Goal: Task Accomplishment & Management: Manage account settings

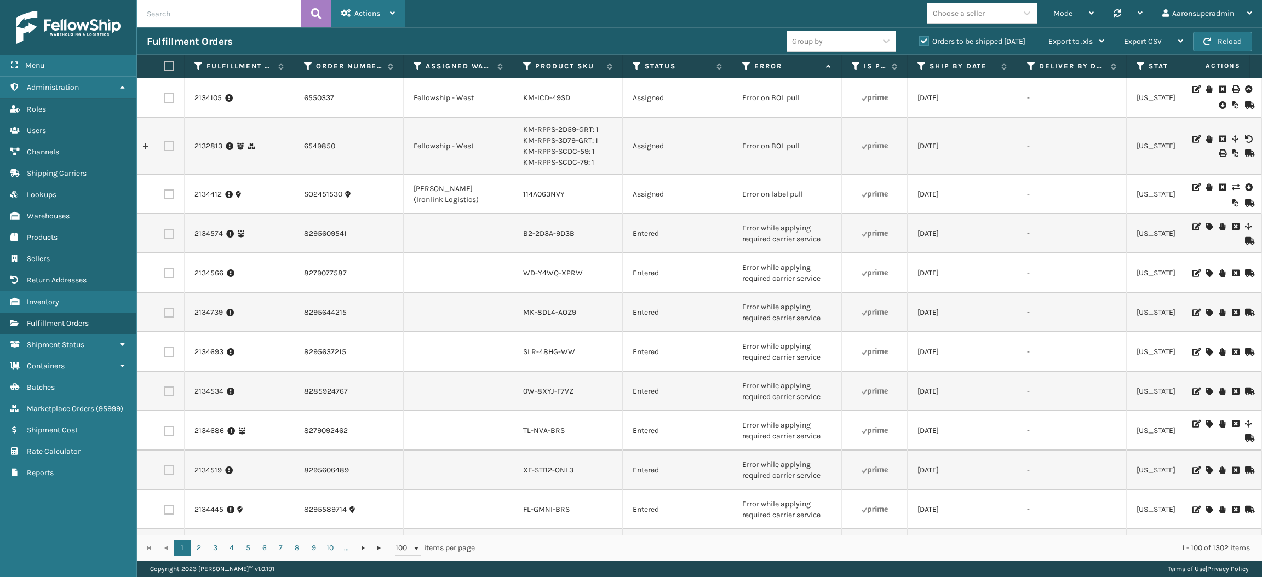
scroll to position [1069, 0]
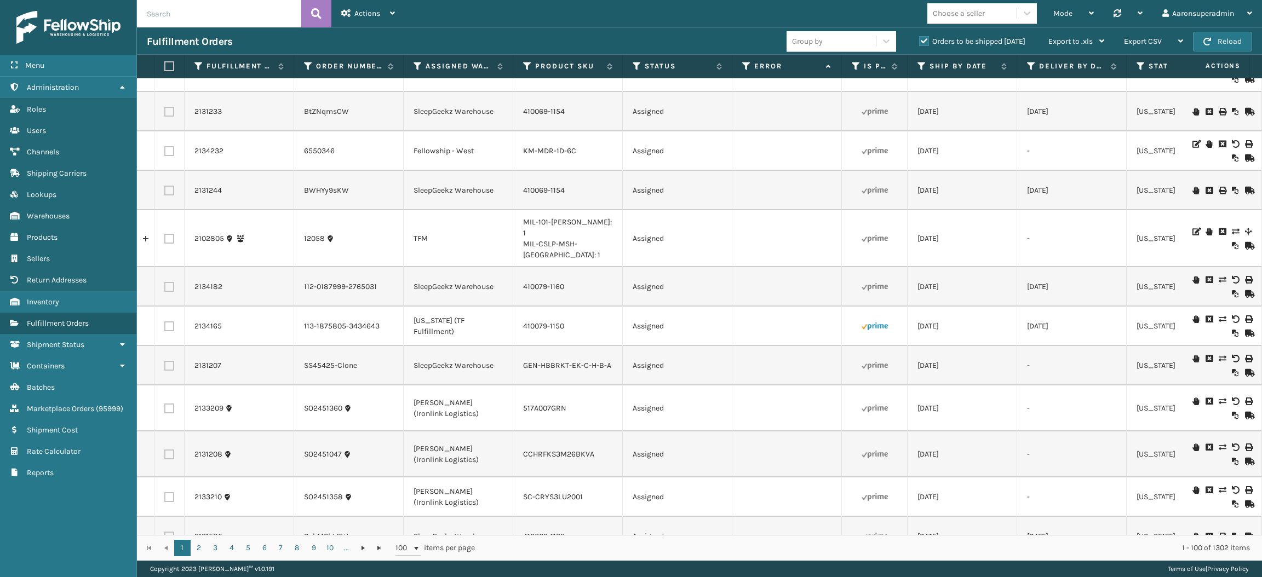
click at [207, 8] on input "text" at bounding box center [219, 13] width 164 height 27
paste input "2134924 2134925"
click at [176, 13] on input "2134924 2134925" at bounding box center [219, 13] width 164 height 27
type input "2134924 ,2134925"
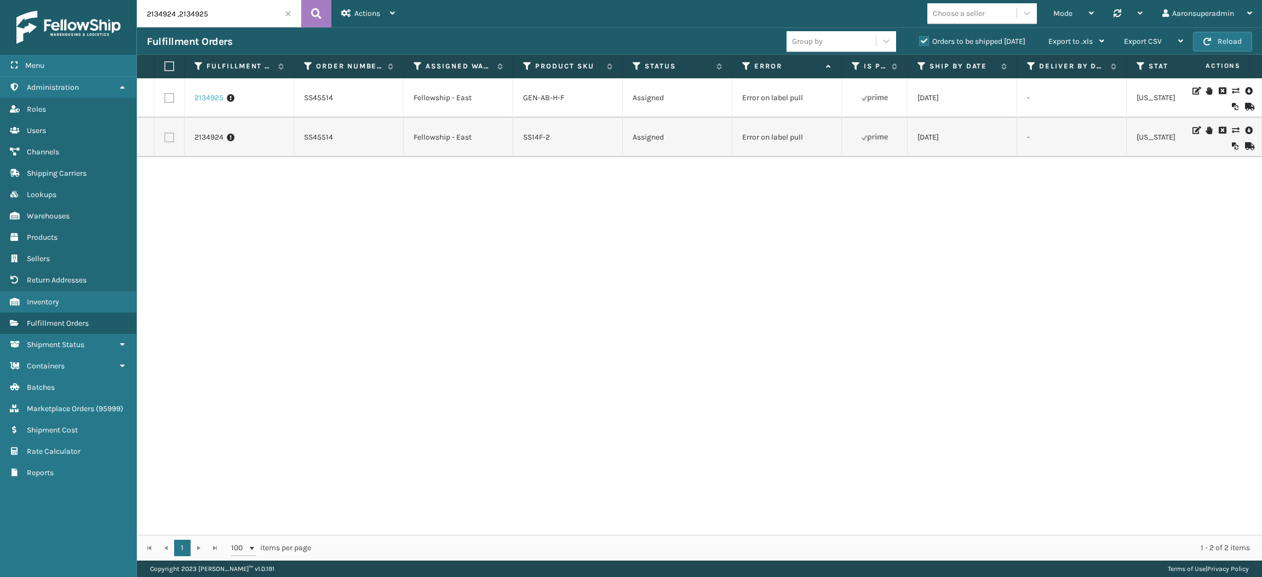
click at [206, 101] on link "2134925" at bounding box center [208, 98] width 29 height 11
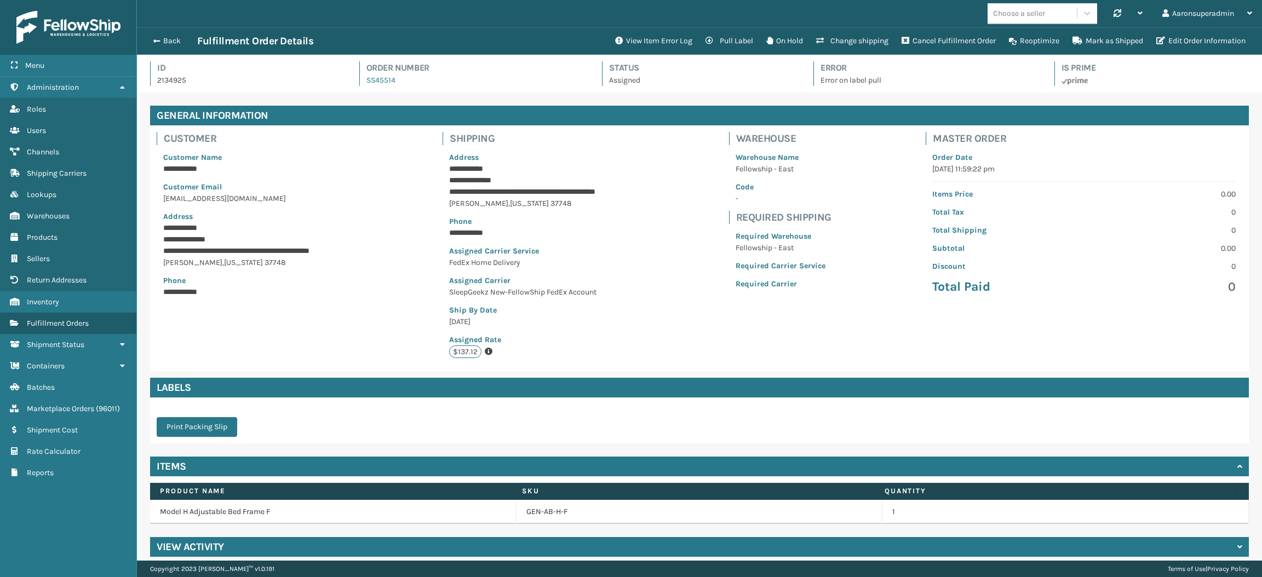
scroll to position [25, 1125]
click at [1205, 49] on button "Edit Order Information" at bounding box center [1201, 41] width 102 height 22
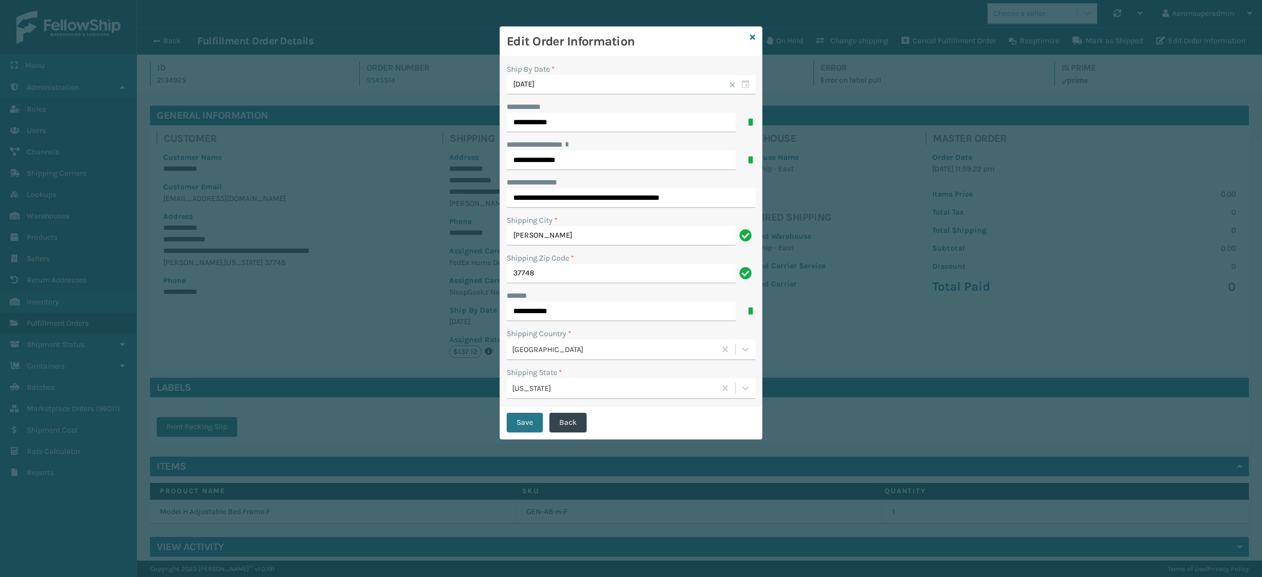
click at [599, 219] on div "Shipping City *" at bounding box center [631, 221] width 249 height 12
drag, startPoint x: 705, startPoint y: 199, endPoint x: 586, endPoint y: 217, distance: 120.8
click at [586, 217] on div "**********" at bounding box center [631, 232] width 262 height 350
type input "**********"
click button "Save" at bounding box center [525, 423] width 36 height 20
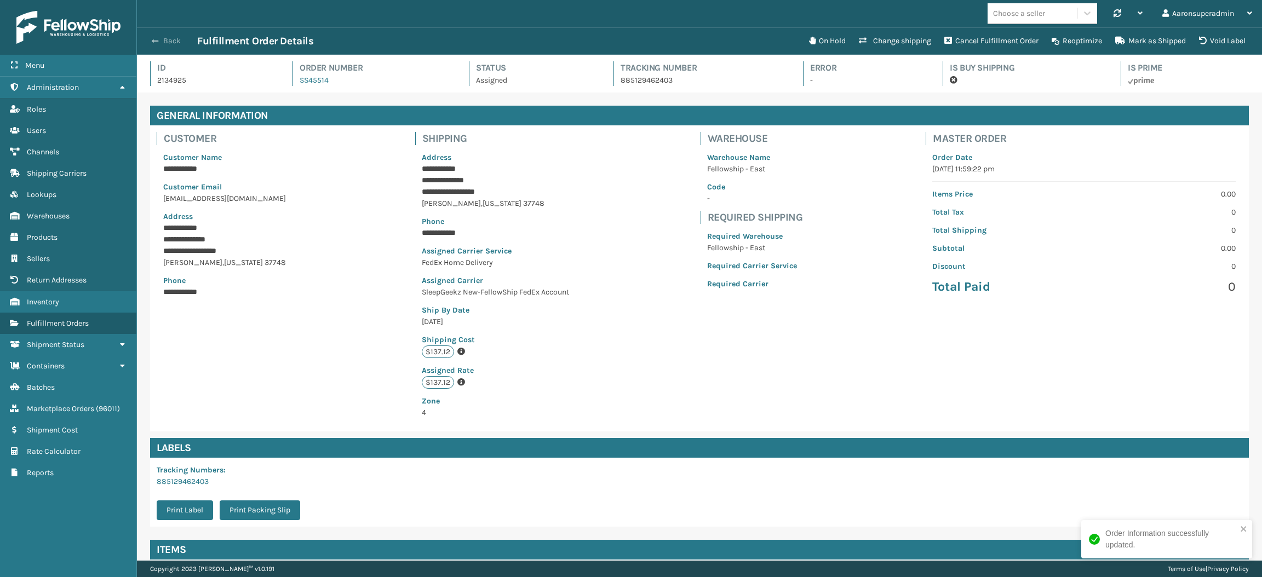
click at [160, 41] on button "Back" at bounding box center [172, 41] width 50 height 10
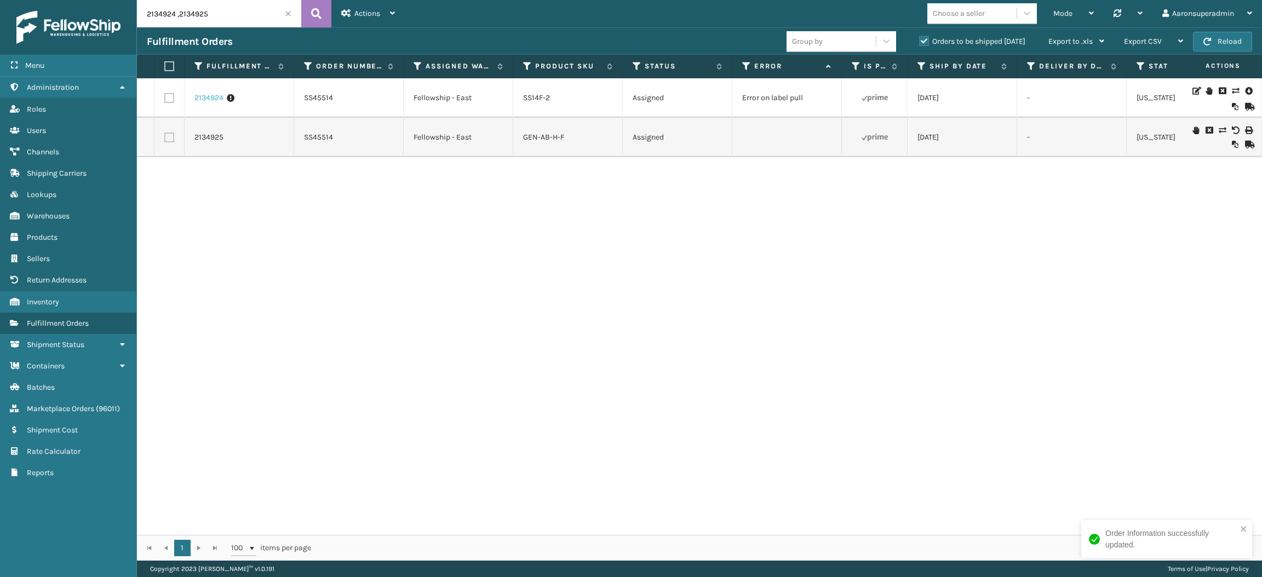
click at [208, 104] on link "2134924" at bounding box center [208, 98] width 29 height 11
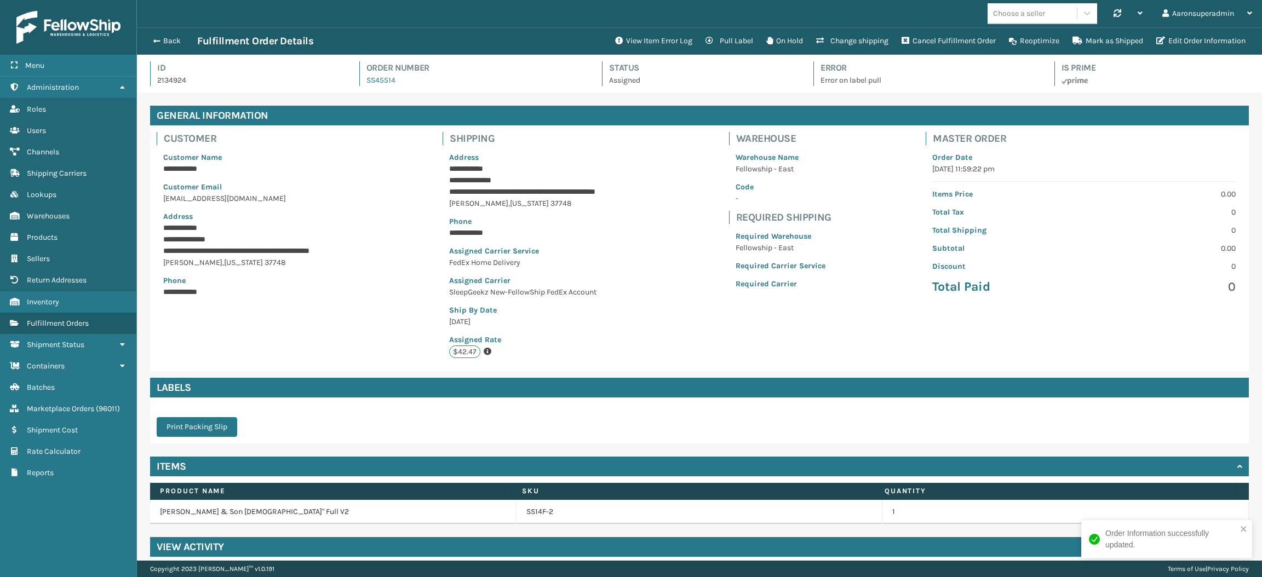
scroll to position [25, 1125]
click at [1184, 45] on button "Edit Order Information" at bounding box center [1201, 41] width 102 height 22
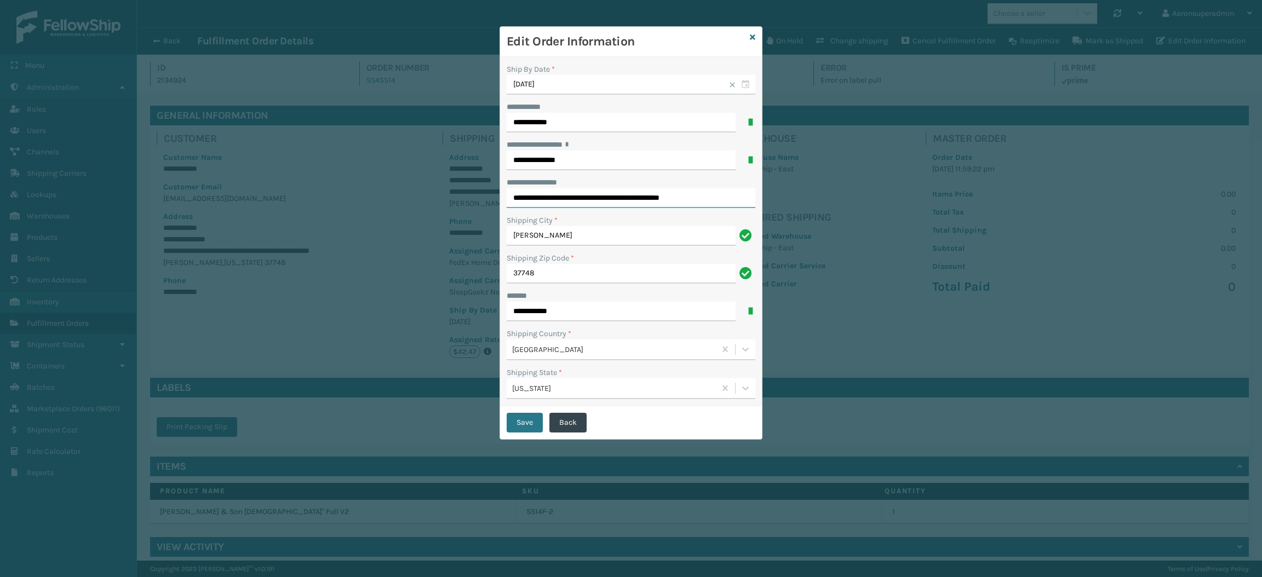
drag, startPoint x: 700, startPoint y: 200, endPoint x: 580, endPoint y: 205, distance: 120.1
click at [580, 205] on input "**********" at bounding box center [631, 198] width 249 height 20
type input "**********"
click button "Save" at bounding box center [525, 423] width 36 height 20
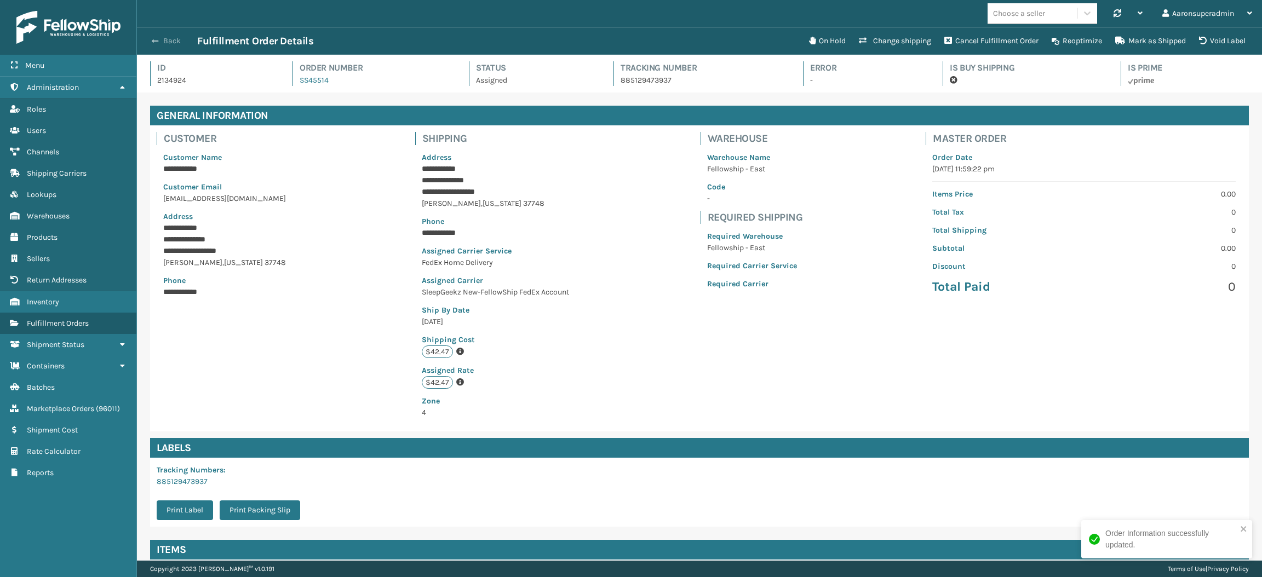
click at [175, 43] on button "Back" at bounding box center [172, 41] width 50 height 10
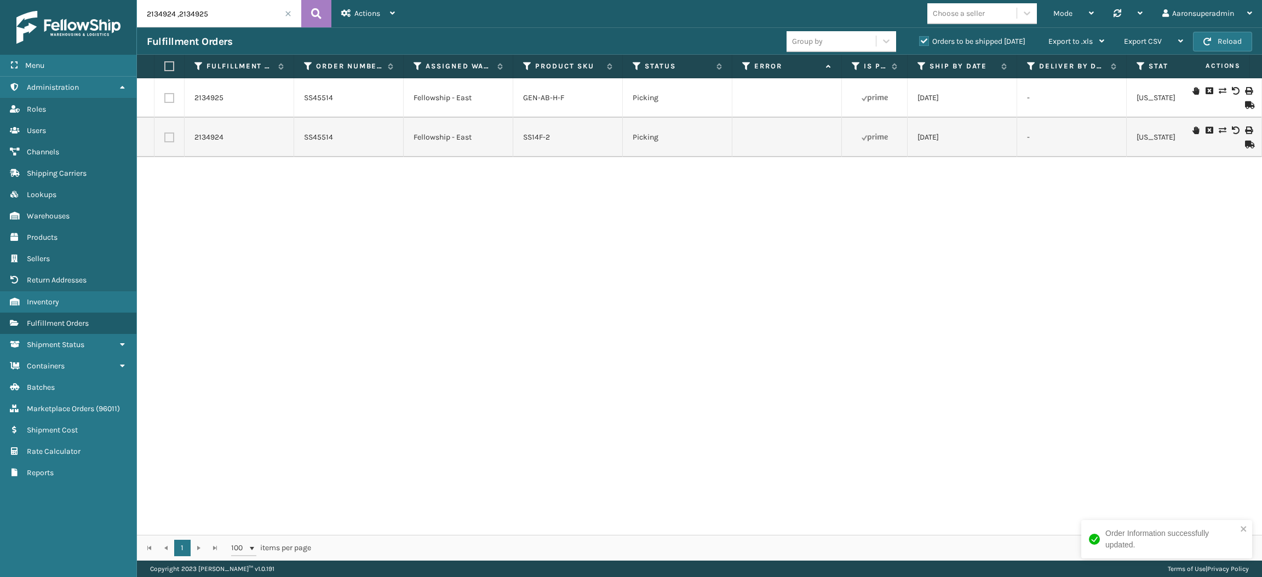
click at [285, 14] on span at bounding box center [288, 13] width 7 height 7
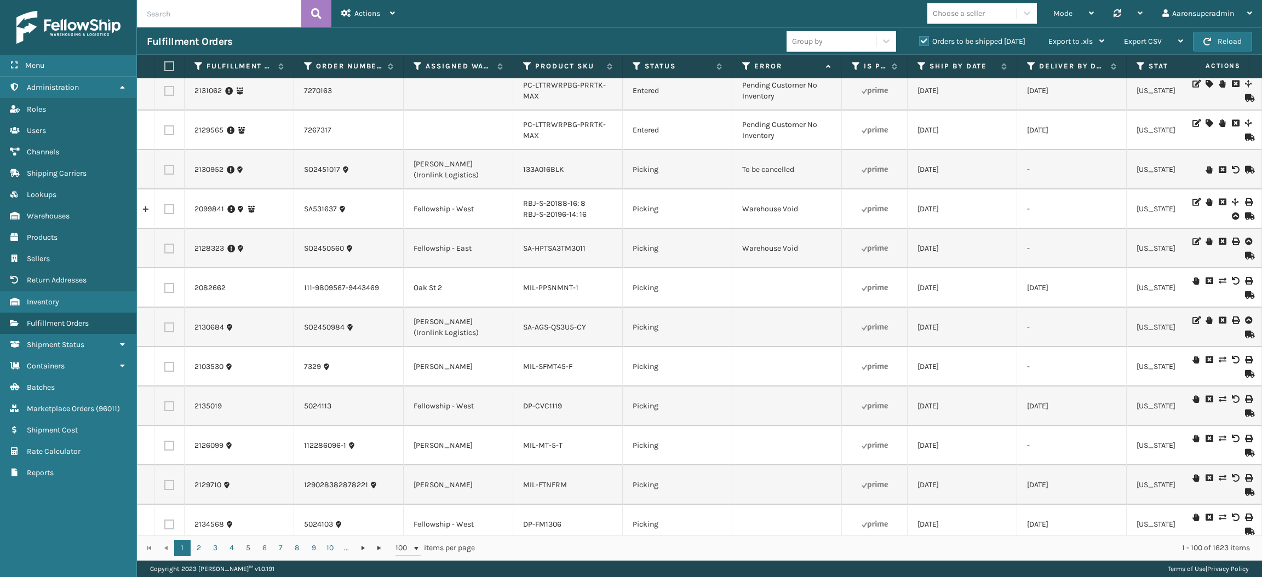
scroll to position [592, 0]
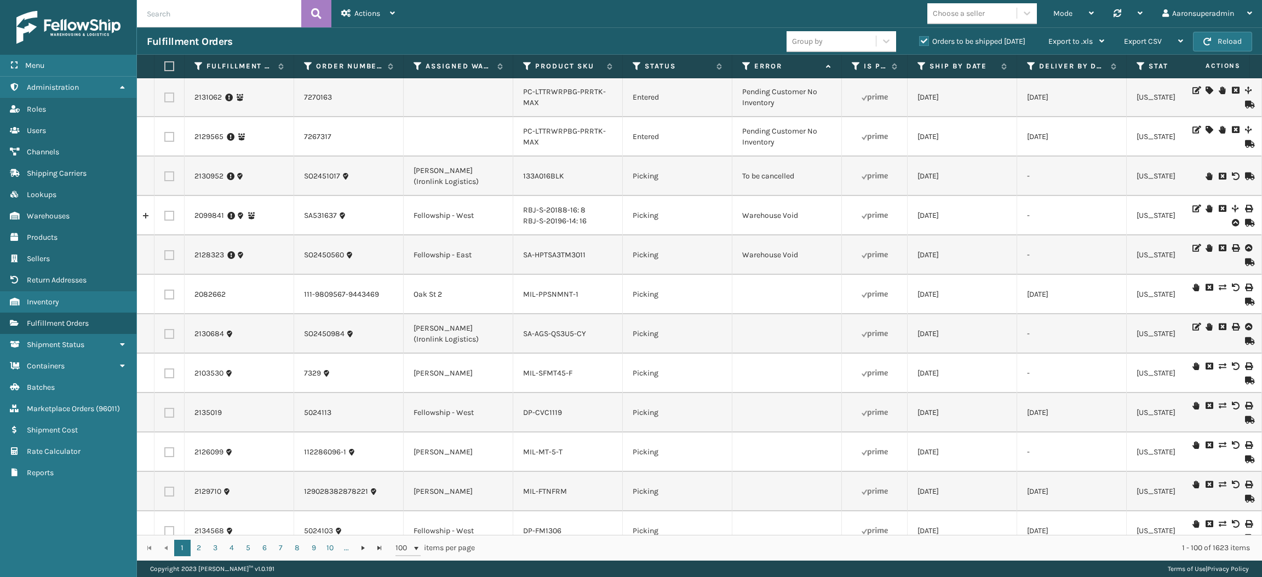
click at [1219, 176] on icon at bounding box center [1222, 177] width 7 height 8
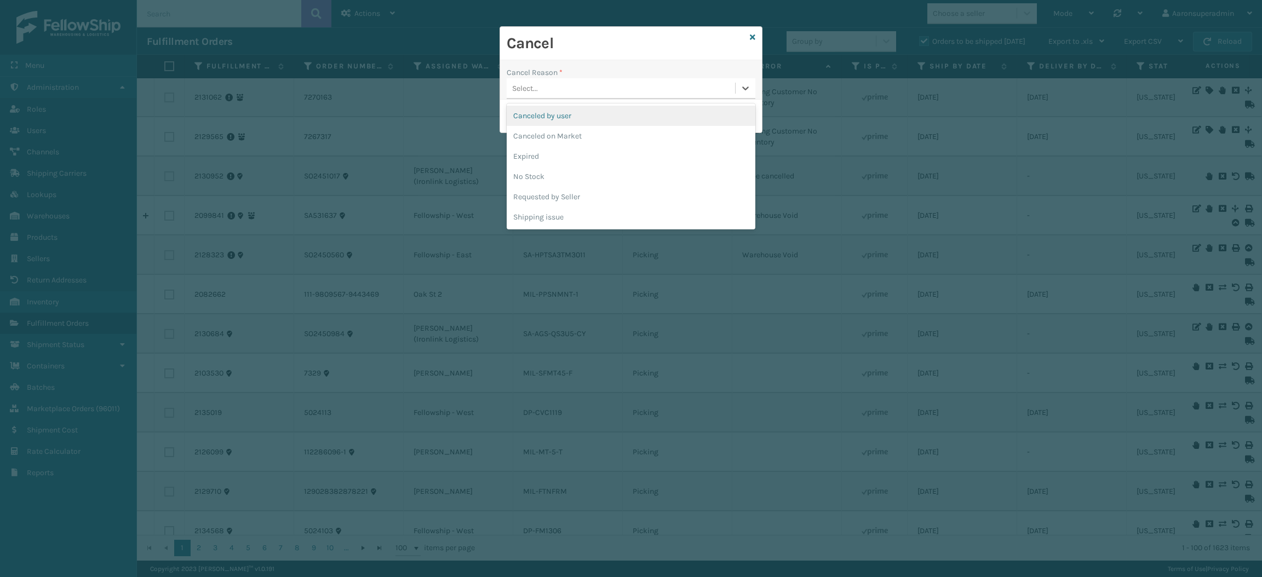
click at [541, 90] on div "Select..." at bounding box center [621, 88] width 228 height 18
click at [563, 136] on div "Canceled on Market" at bounding box center [631, 136] width 249 height 20
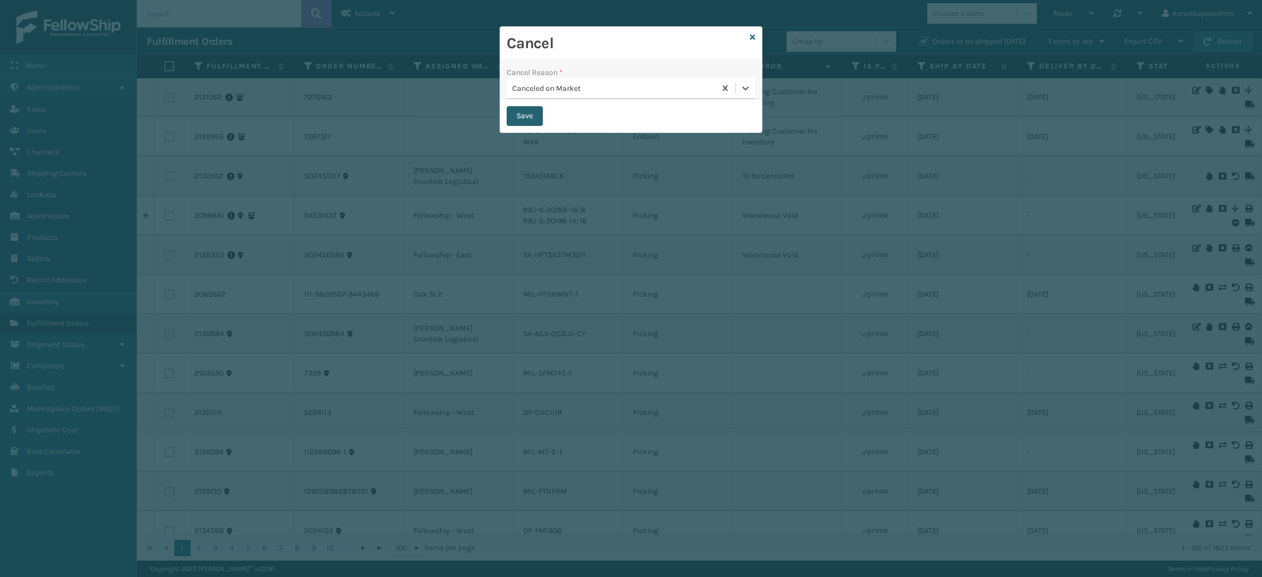
click at [522, 123] on button "Save" at bounding box center [525, 116] width 36 height 20
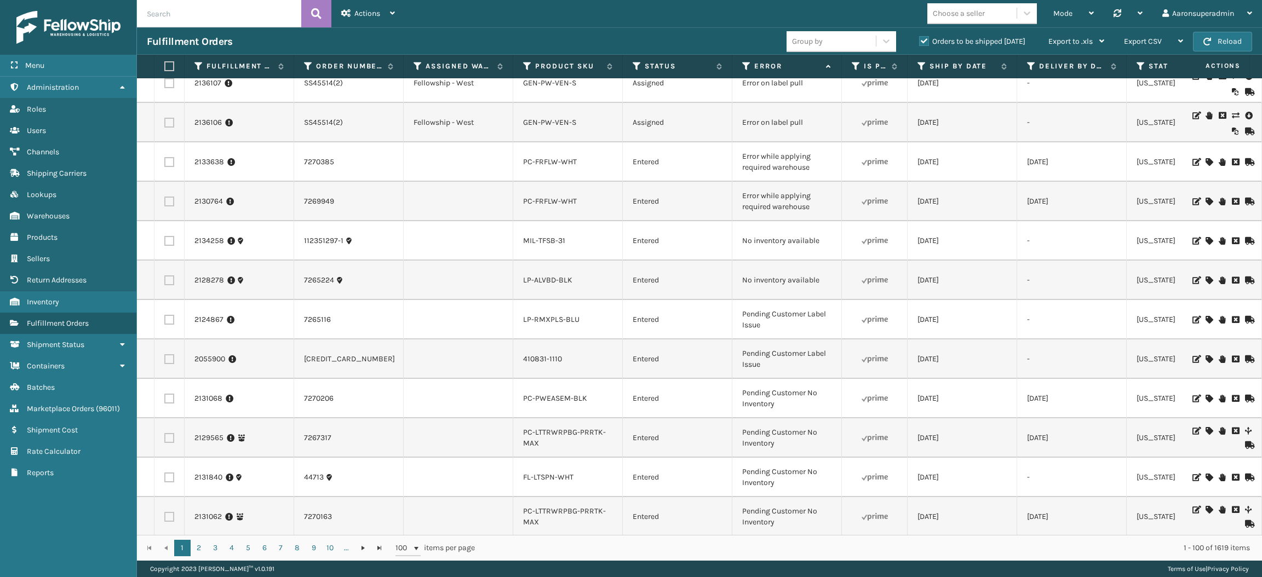
scroll to position [0, 0]
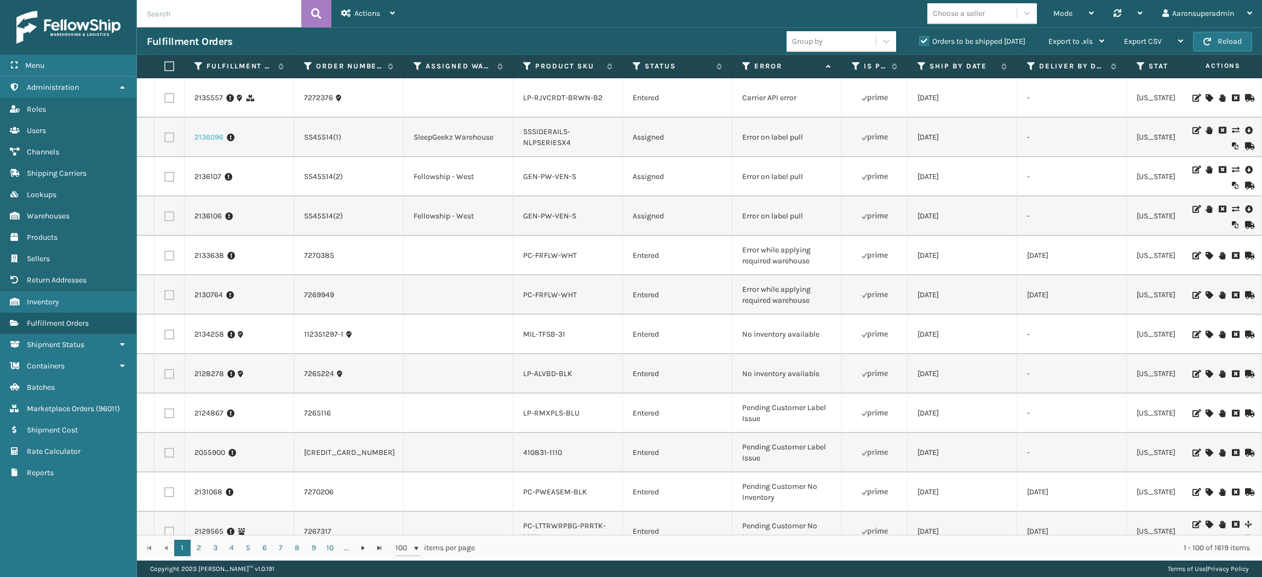
click at [199, 141] on link "2136096" at bounding box center [208, 137] width 29 height 11
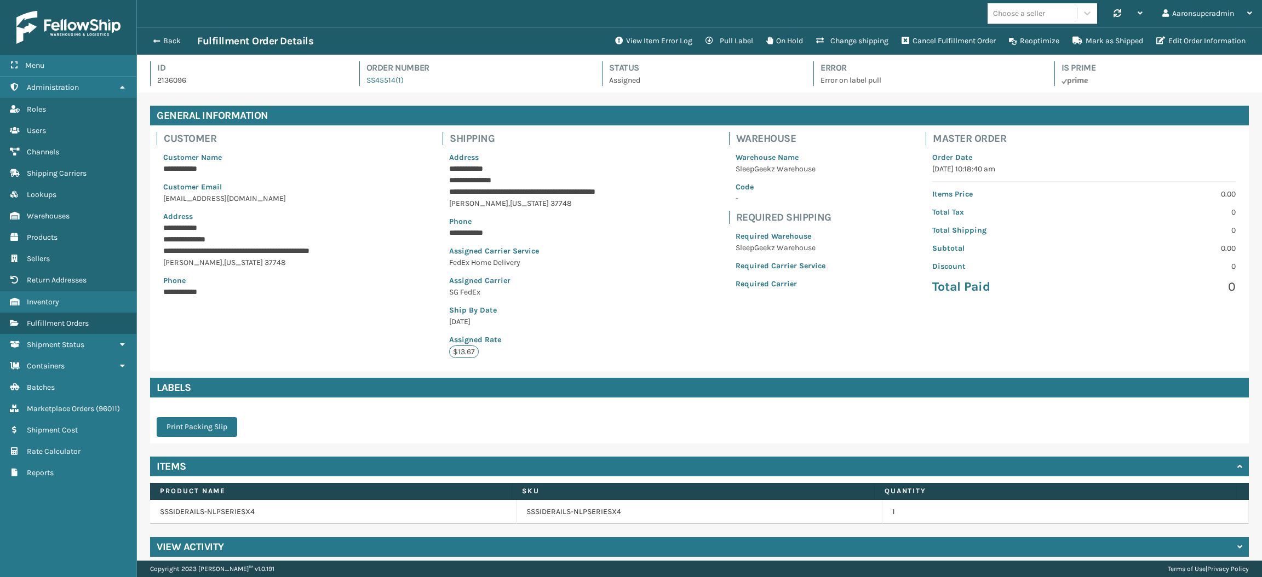
scroll to position [25, 1125]
click at [1167, 43] on button "Edit Order Information" at bounding box center [1201, 41] width 102 height 22
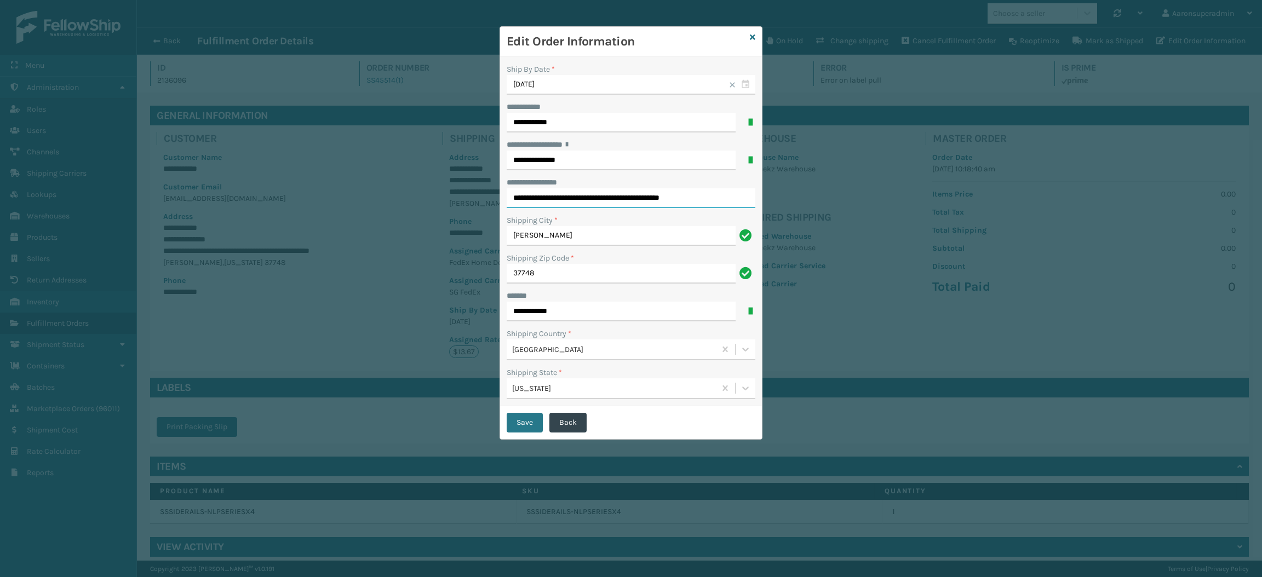
drag, startPoint x: 581, startPoint y: 201, endPoint x: 698, endPoint y: 206, distance: 116.8
click at [698, 206] on input "**********" at bounding box center [631, 198] width 249 height 20
type input "**********"
click at [513, 427] on button "Save" at bounding box center [525, 423] width 36 height 20
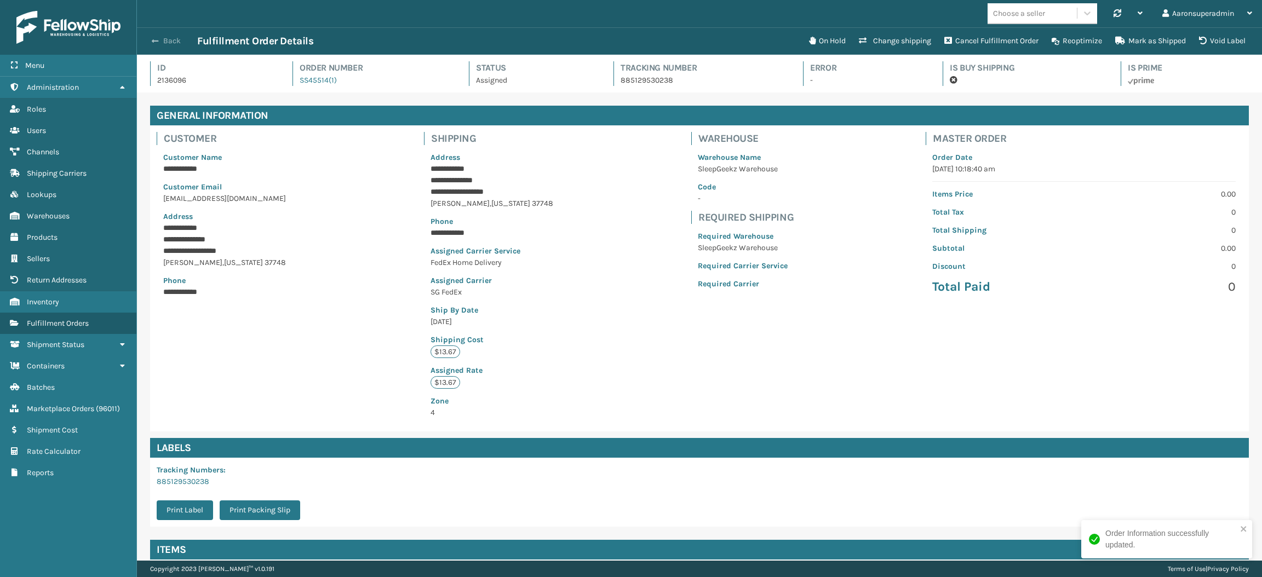
click at [167, 36] on button "Back" at bounding box center [172, 41] width 50 height 10
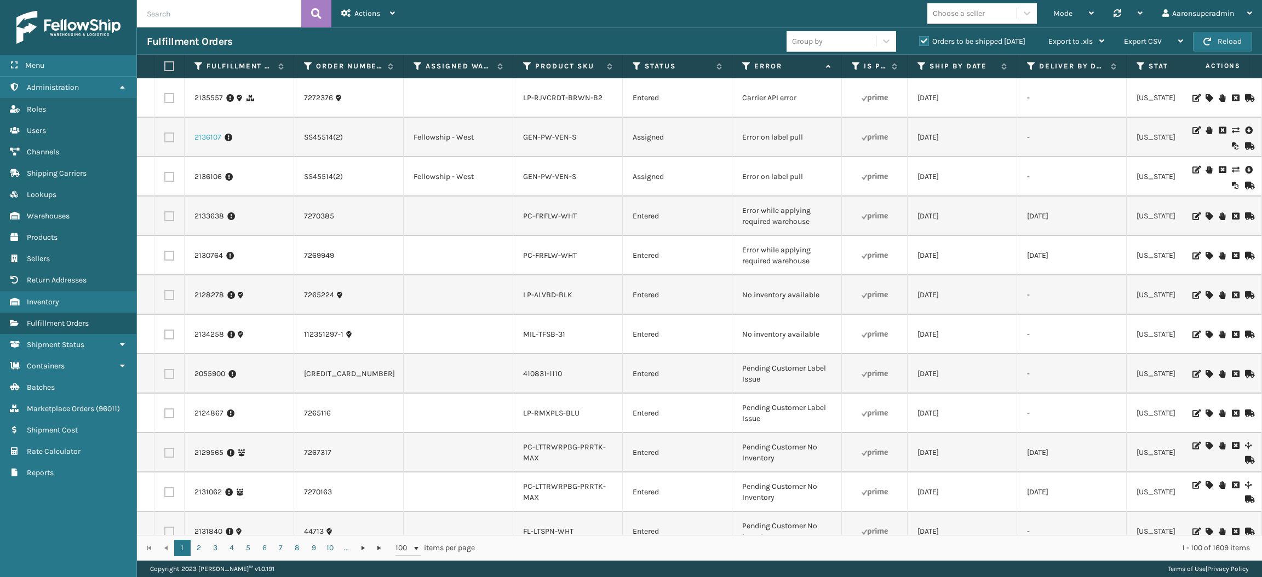
click at [203, 137] on link "2136107" at bounding box center [207, 137] width 27 height 11
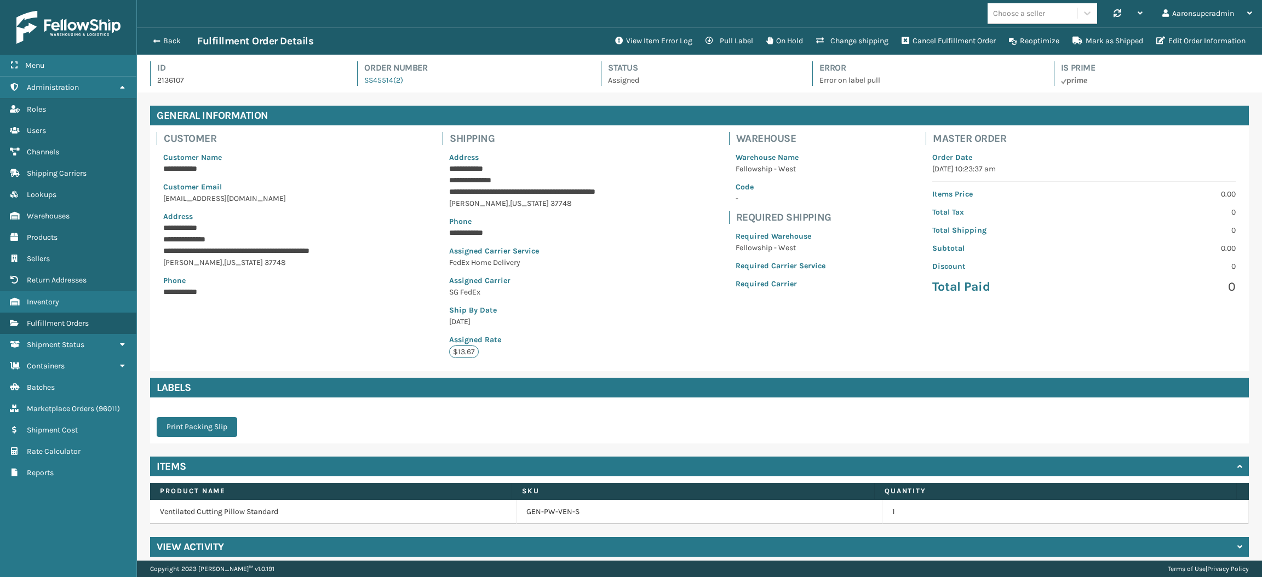
scroll to position [25, 1125]
click at [1197, 36] on button "Edit Order Information" at bounding box center [1201, 41] width 102 height 22
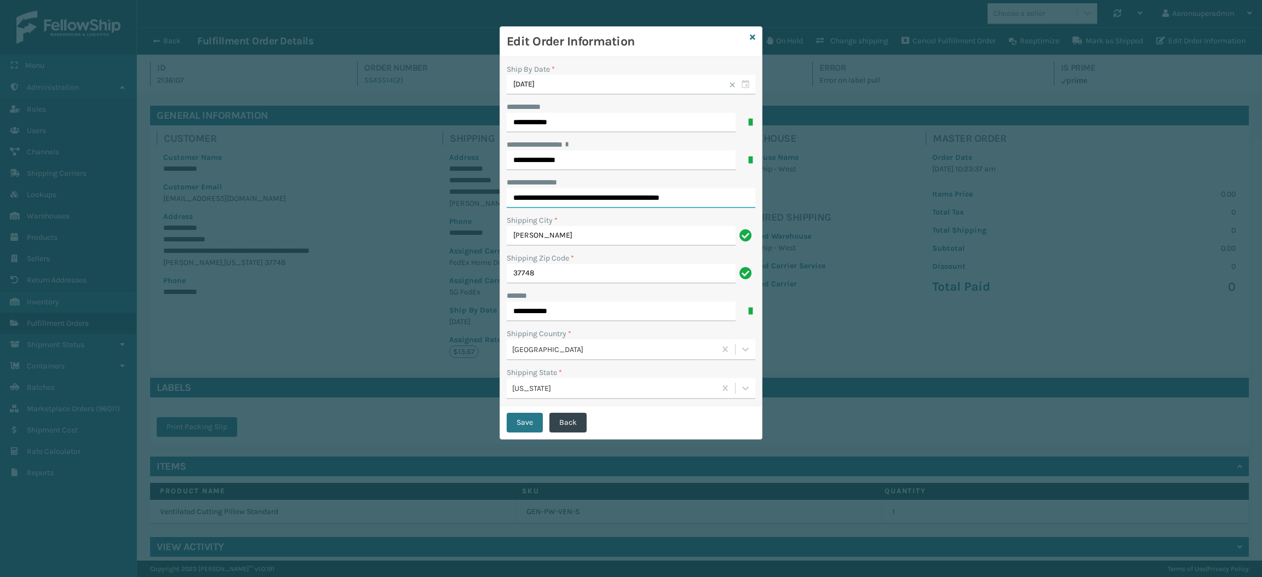
drag, startPoint x: 699, startPoint y: 207, endPoint x: 588, endPoint y: 217, distance: 111.2
click at [588, 217] on div "**********" at bounding box center [631, 232] width 262 height 350
type input "**********"
click button "Save" at bounding box center [525, 423] width 36 height 20
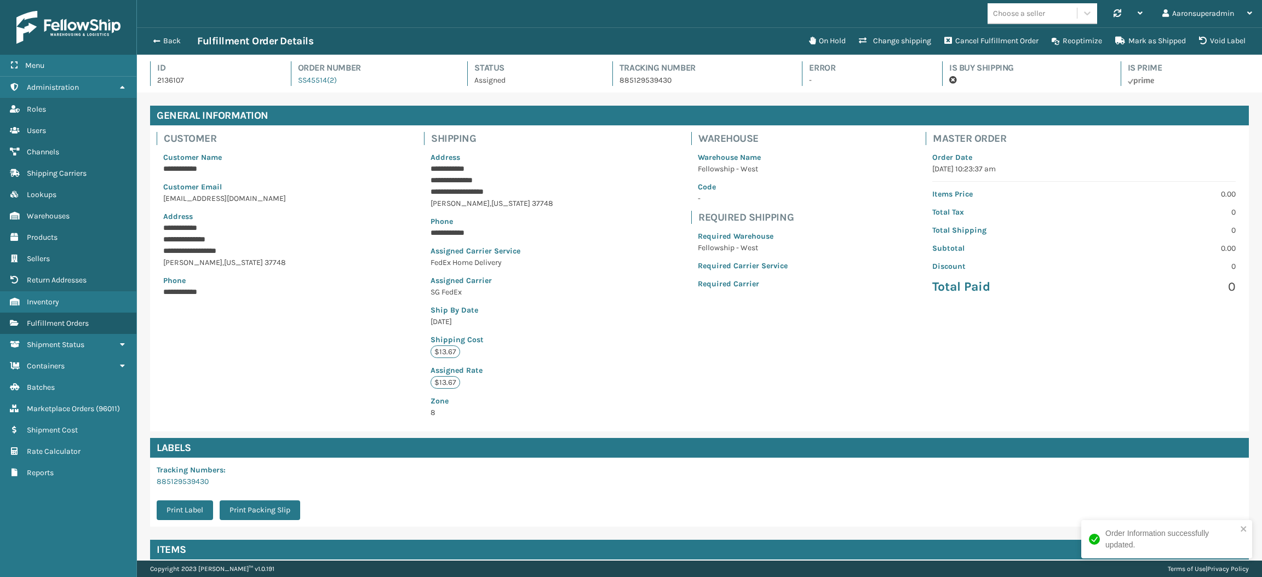
click at [165, 35] on div "Back Fulfillment Order Details" at bounding box center [475, 41] width 656 height 13
click at [165, 41] on button "Back" at bounding box center [172, 41] width 50 height 10
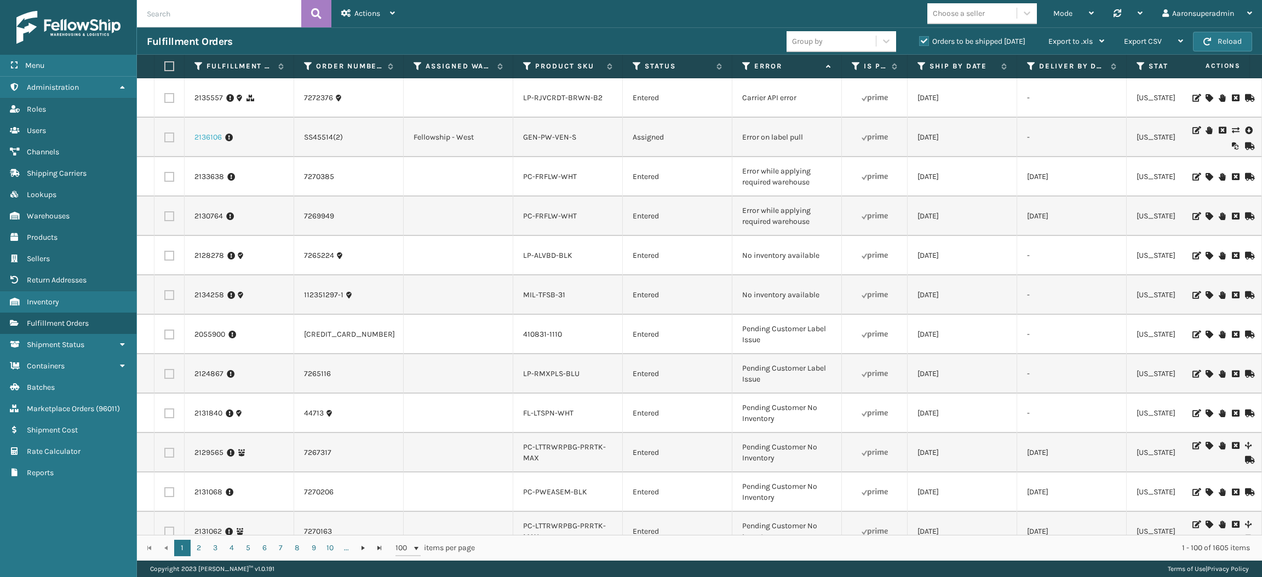
click at [212, 138] on link "2136106" at bounding box center [207, 137] width 27 height 11
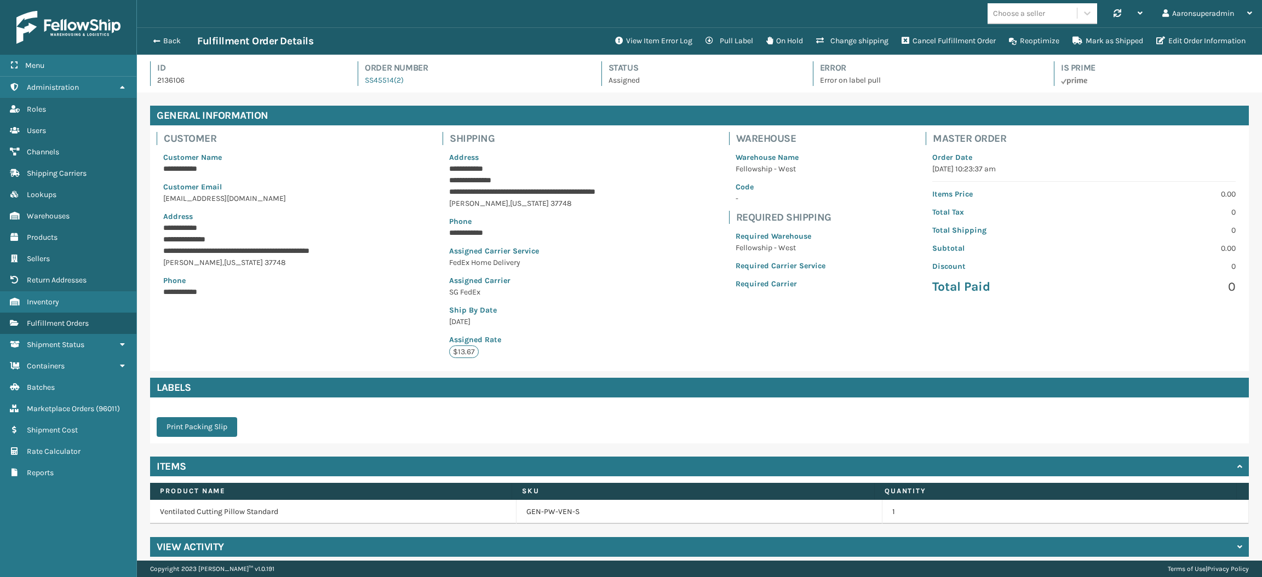
scroll to position [25, 1125]
click at [1201, 48] on button "Edit Order Information" at bounding box center [1201, 41] width 102 height 22
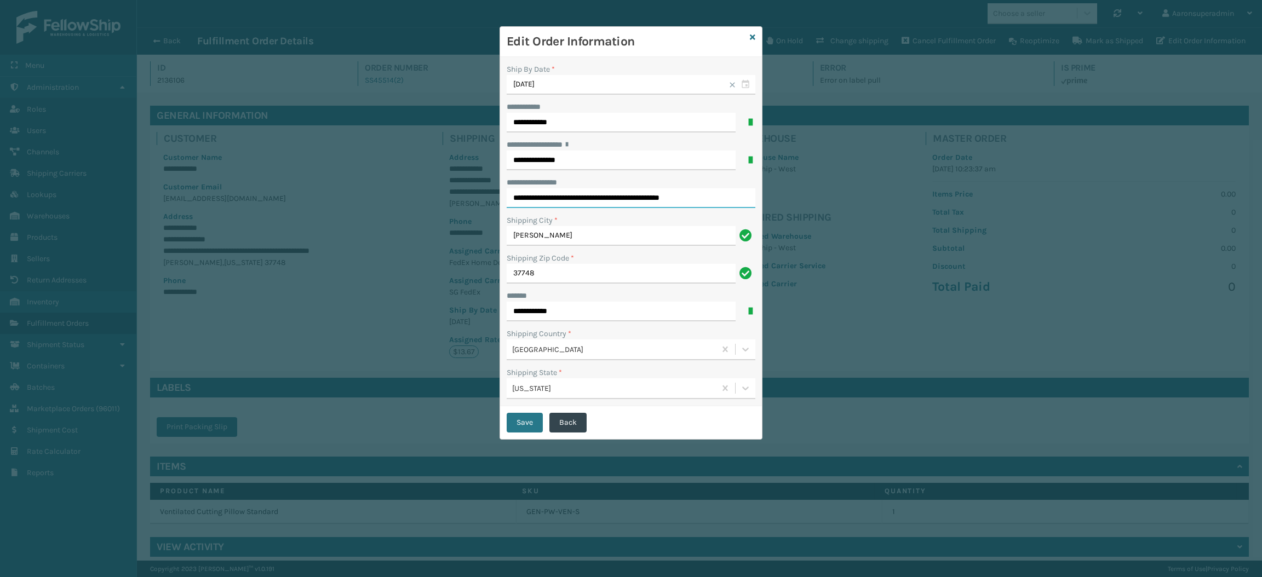
drag, startPoint x: 719, startPoint y: 196, endPoint x: 581, endPoint y: 226, distance: 141.2
click at [581, 226] on div "**********" at bounding box center [631, 232] width 262 height 350
type input "**********"
click button "Save" at bounding box center [525, 423] width 36 height 20
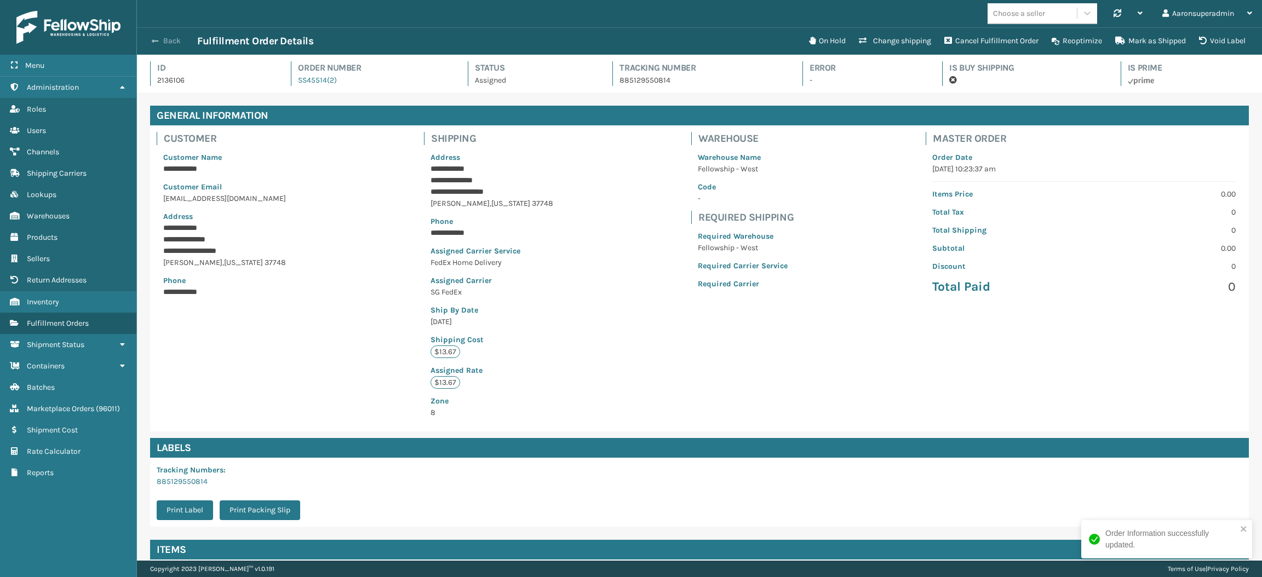
click at [172, 41] on button "Back" at bounding box center [172, 41] width 50 height 10
